Goal: Task Accomplishment & Management: Manage account settings

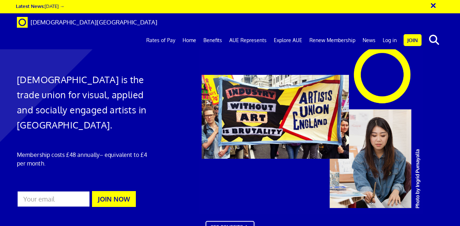
scroll to position [0, 1]
click at [383, 31] on link "Log in" at bounding box center [389, 40] width 21 height 18
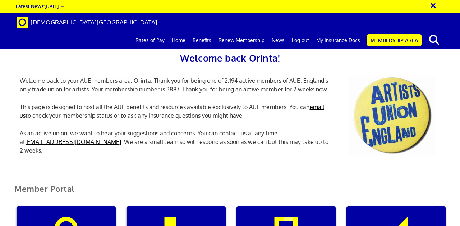
scroll to position [0, 2]
click at [411, 52] on h2 "Welcome back Orinta!" at bounding box center [229, 57] width 431 height 15
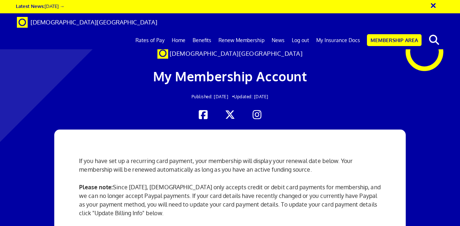
scroll to position [126, 0]
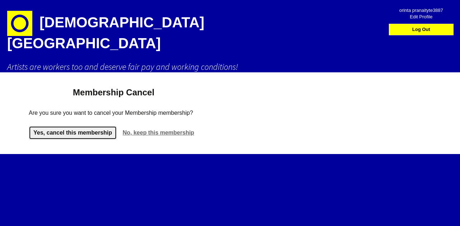
click at [80, 126] on link "Yes, cancel this membership" at bounding box center [73, 133] width 88 height 14
